Goal: Find specific page/section: Find specific page/section

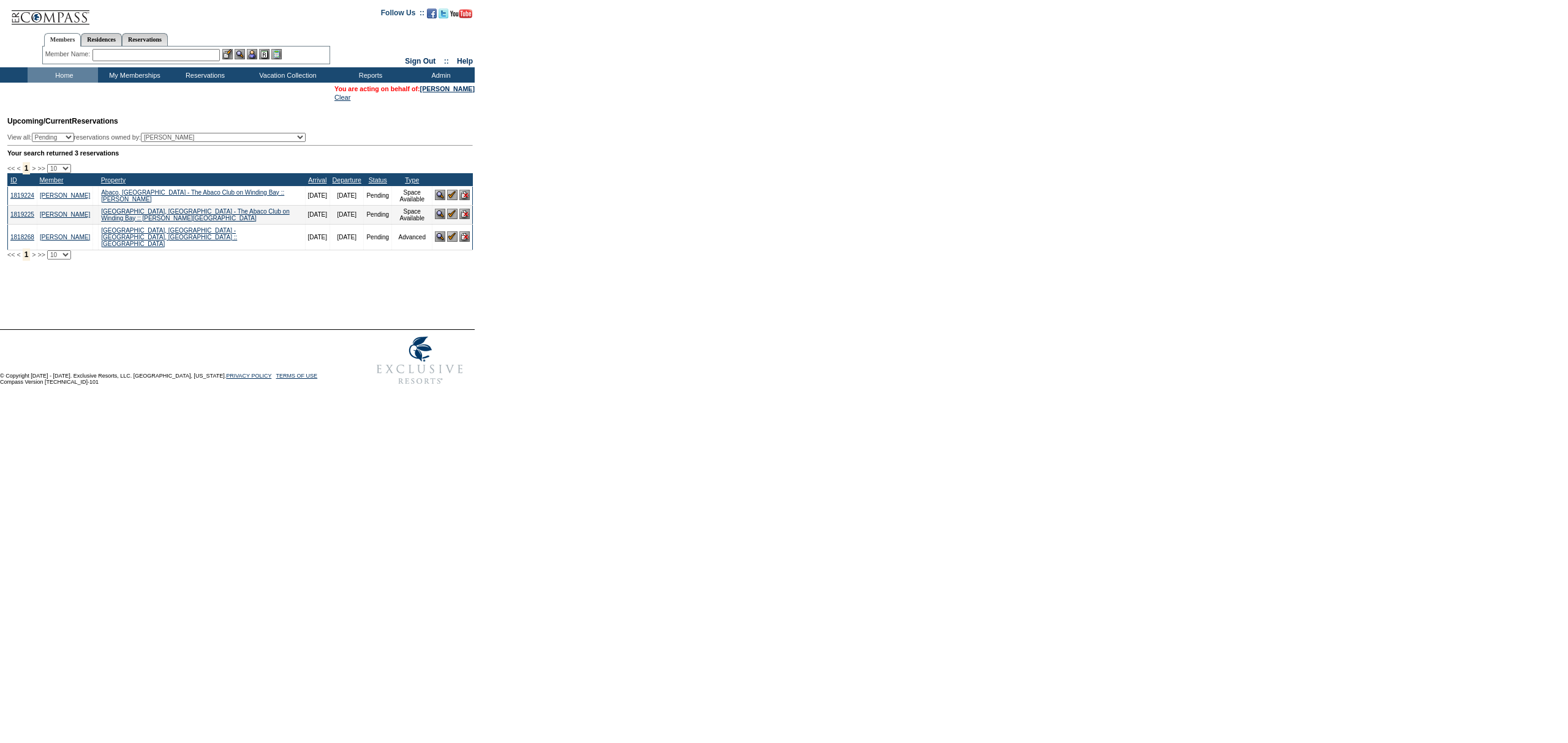
click at [169, 53] on input "text" at bounding box center [157, 55] width 128 height 12
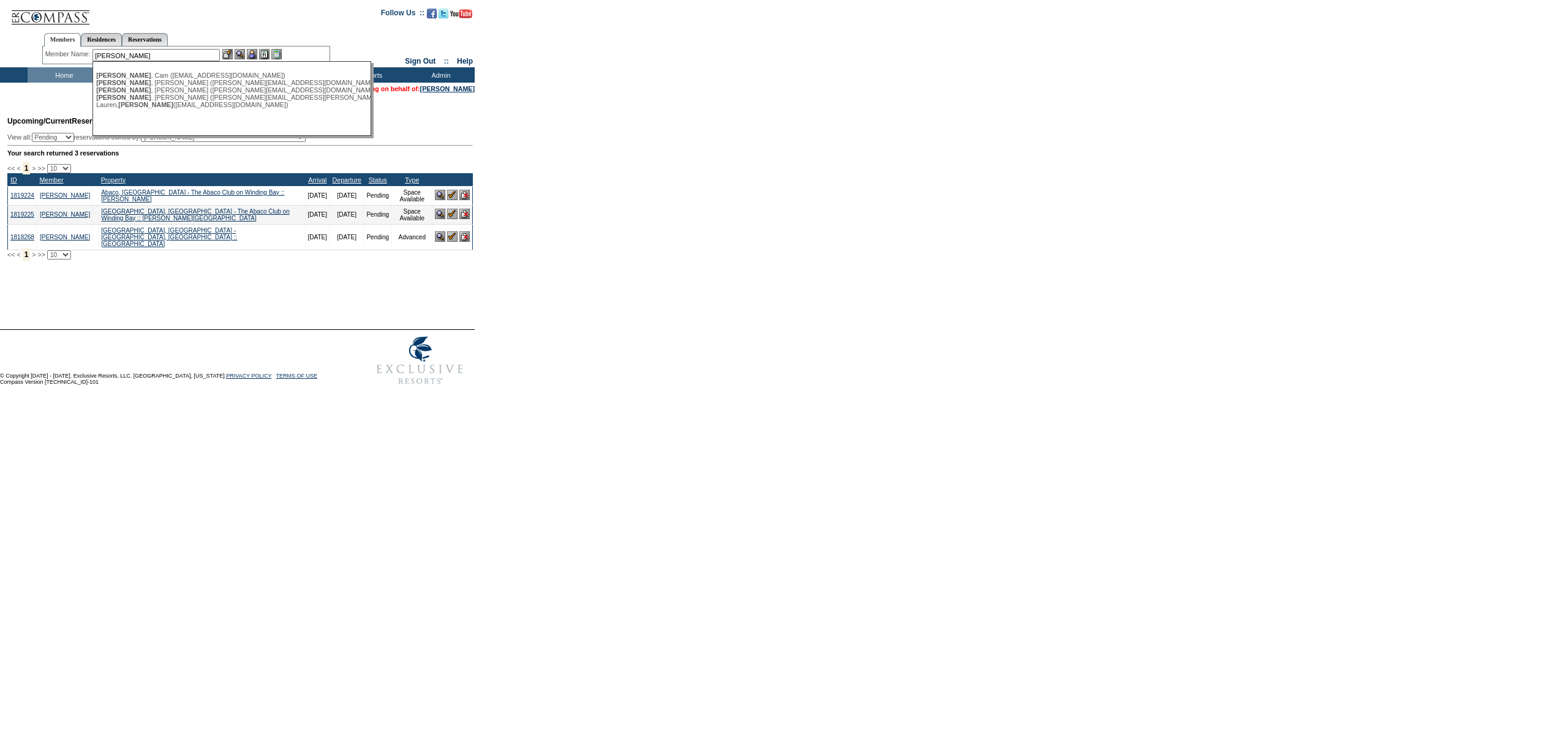
type input "[PERSON_NAME]"
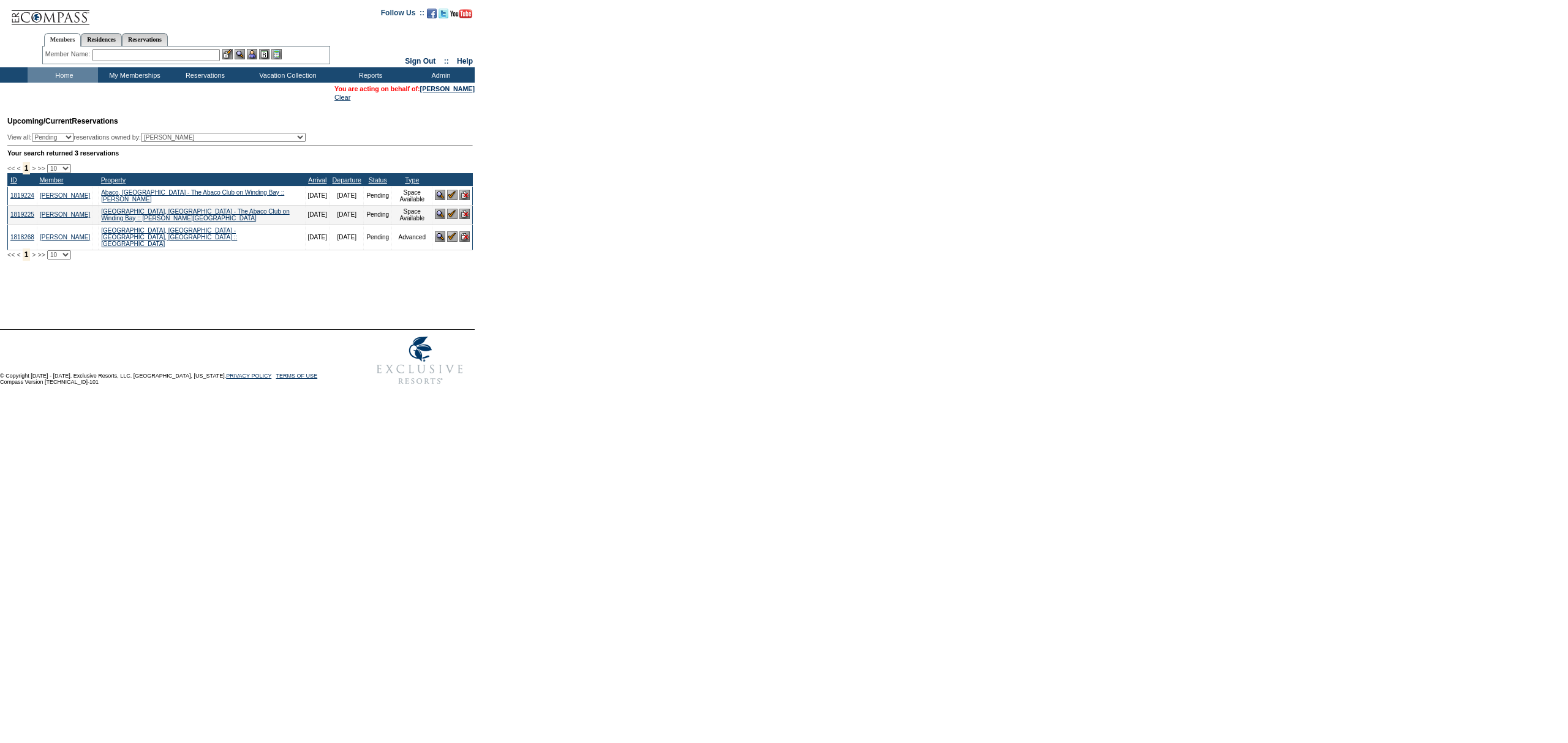
click at [170, 54] on input "text" at bounding box center [157, 55] width 128 height 12
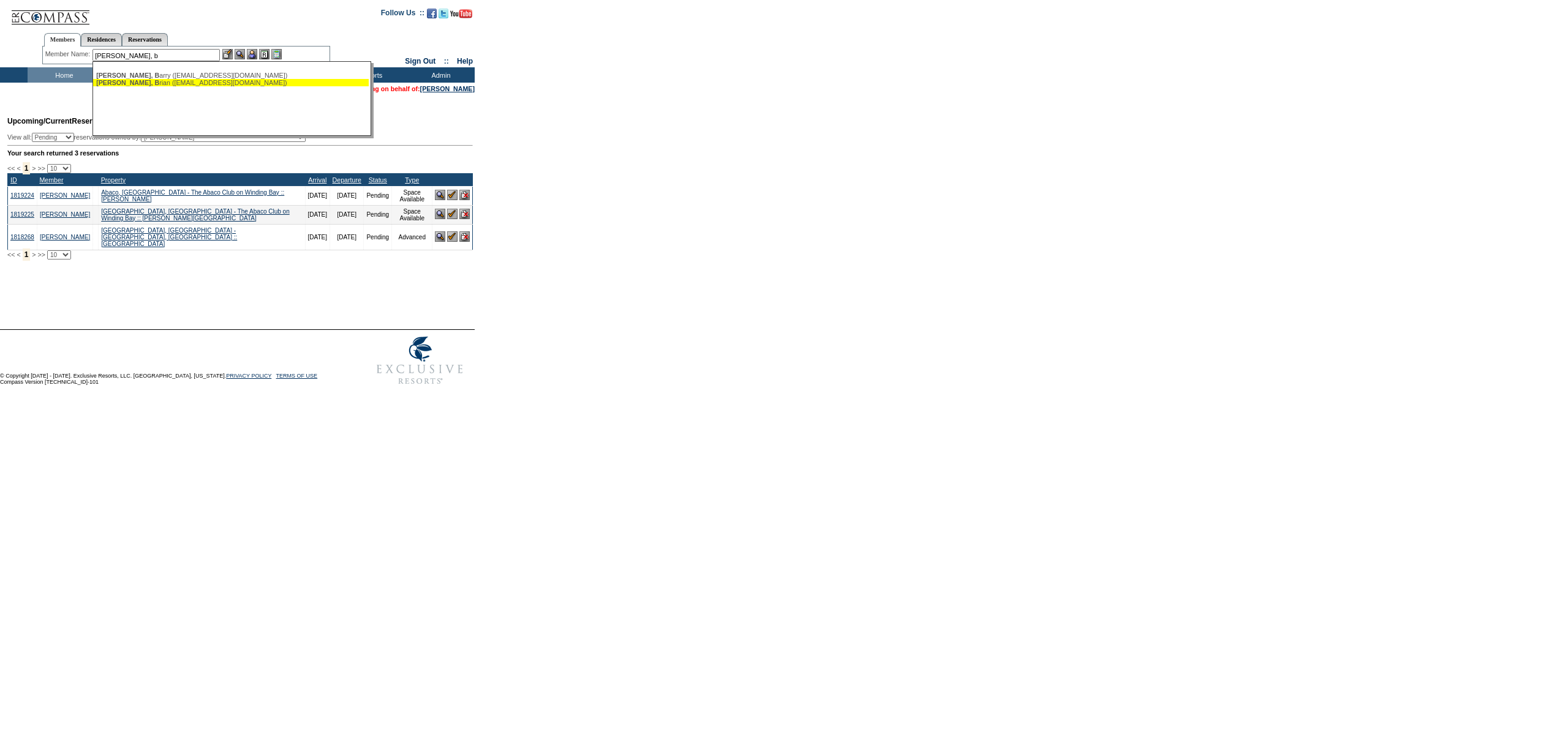
click at [167, 83] on div "Murphy, B rian (brianpottermurphy@gmail.com)" at bounding box center [231, 82] width 269 height 7
type input "Murphy, Brian (brianpottermurphy@gmail.com)"
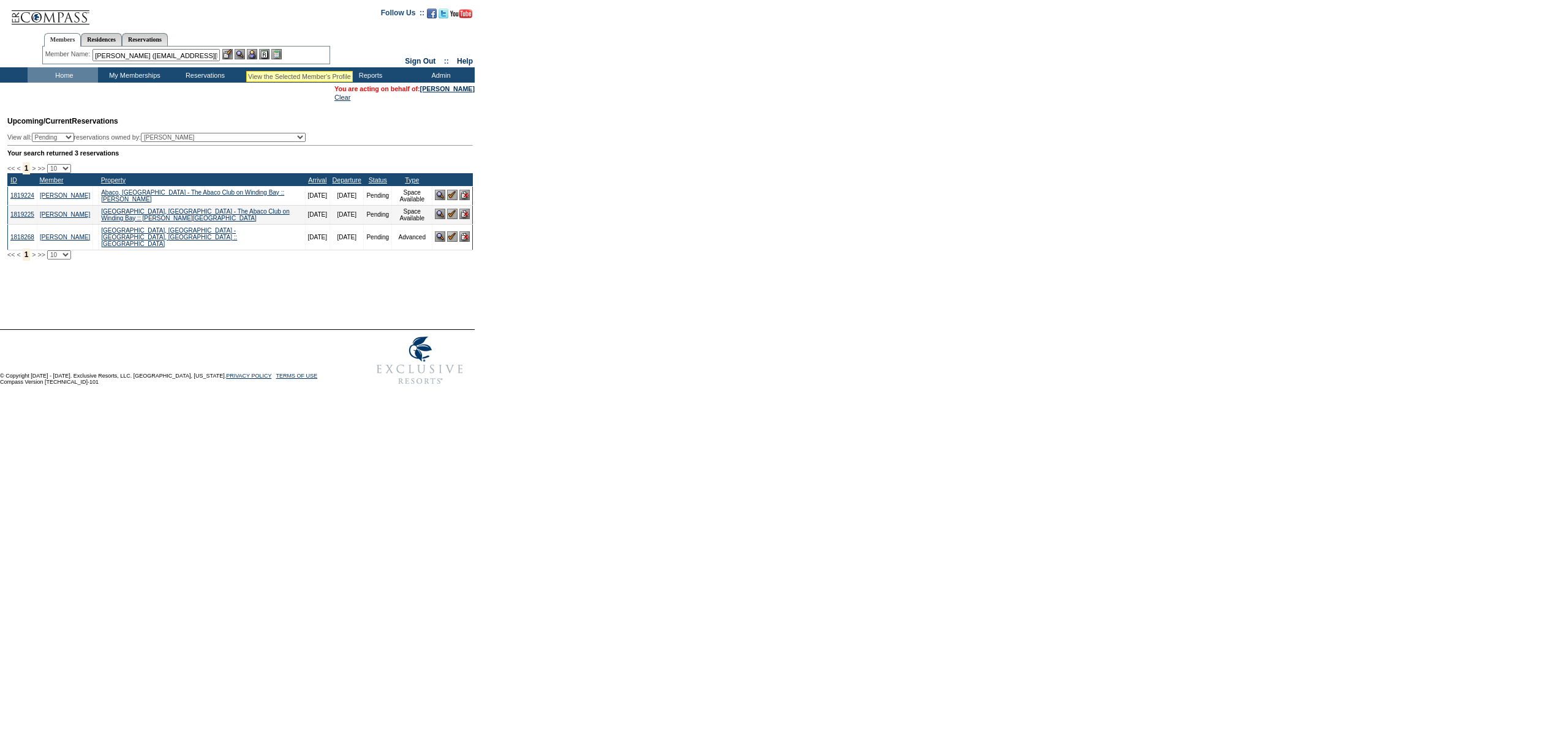
click at [256, 53] on img at bounding box center [252, 54] width 10 height 10
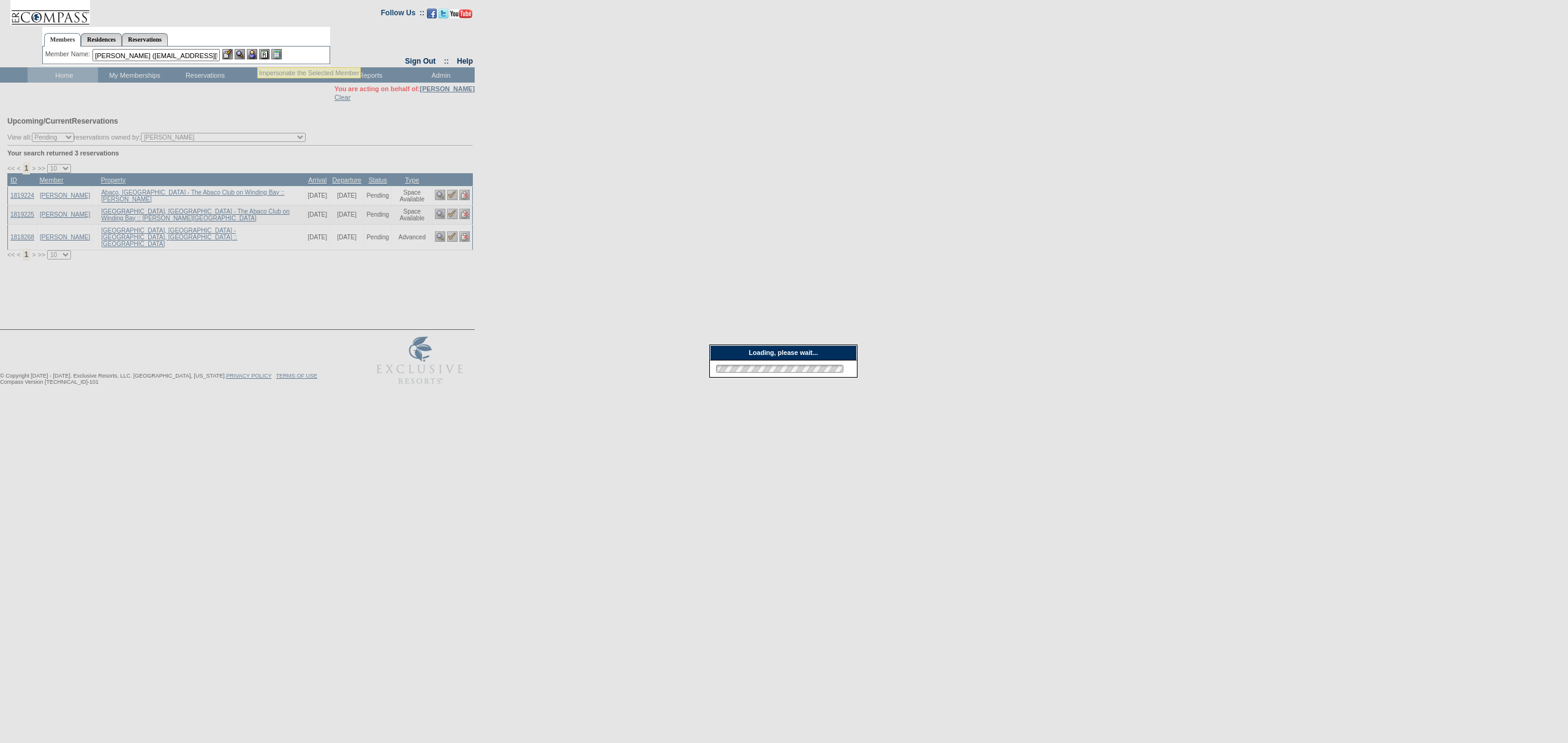
click at [244, 53] on img at bounding box center [240, 54] width 10 height 10
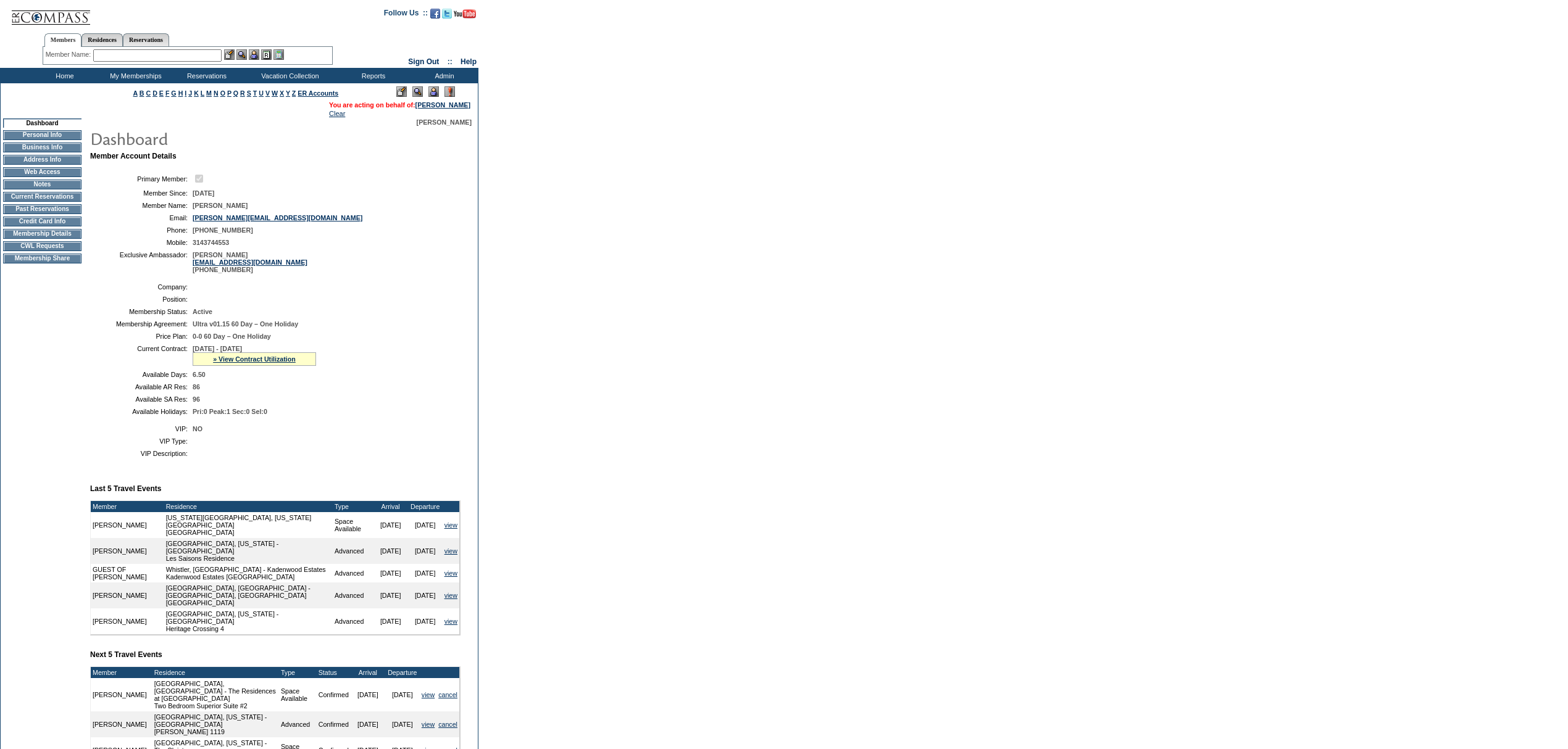
click at [56, 77] on td "Home" at bounding box center [63, 76] width 71 height 16
